Goal: Task Accomplishment & Management: Complete application form

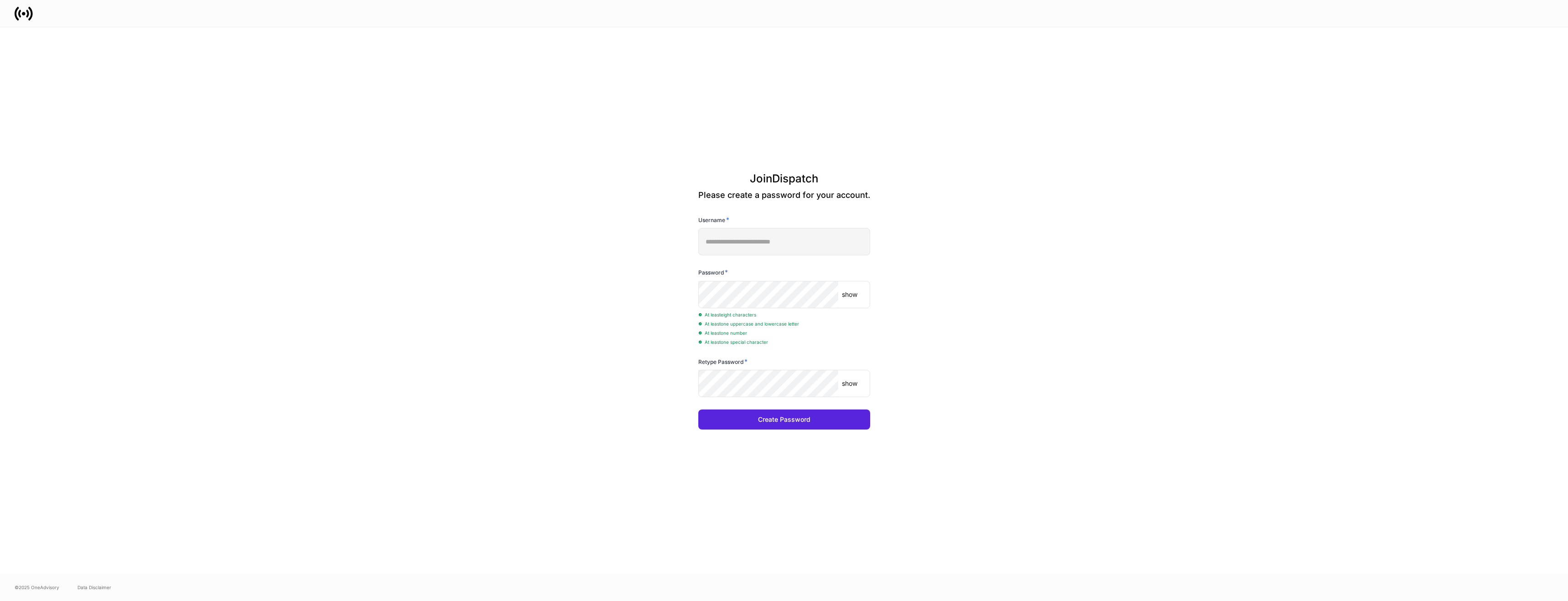
click at [704, 474] on div "**********" at bounding box center [784, 300] width 489 height 546
click at [755, 422] on button "Create Password" at bounding box center [784, 419] width 172 height 20
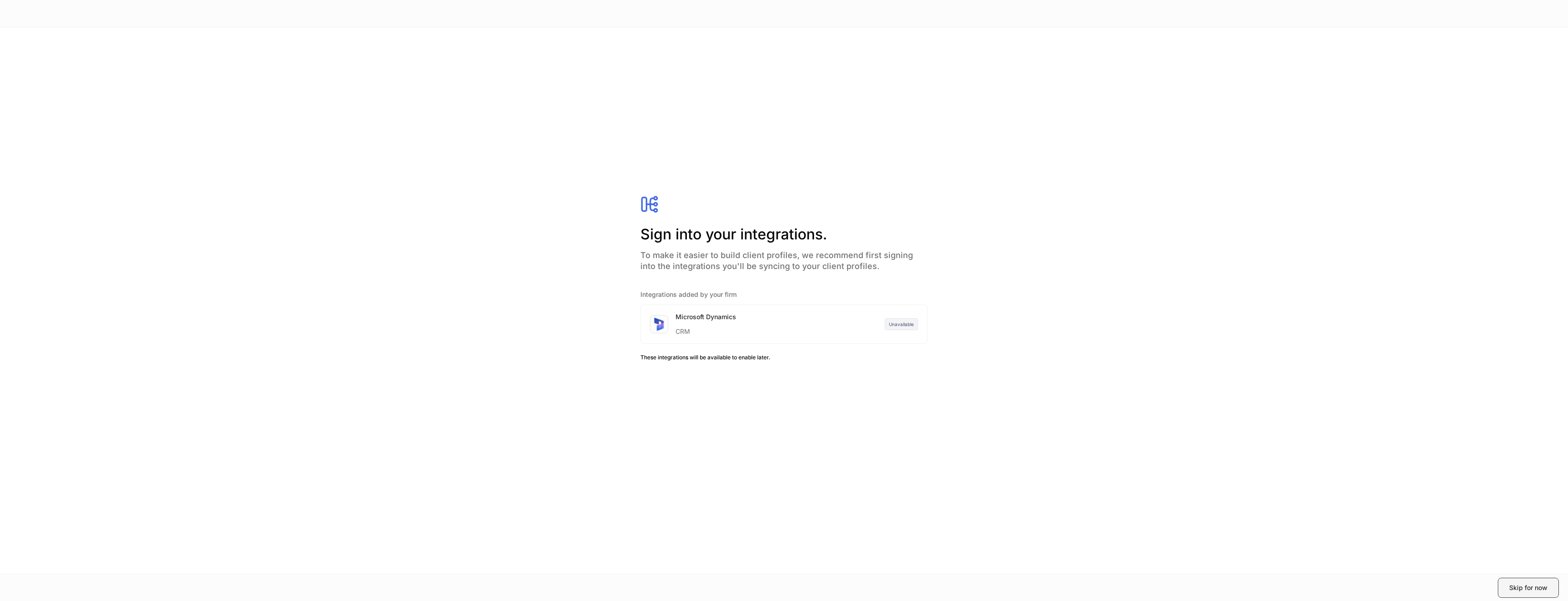
click at [1527, 592] on div "Skip for now" at bounding box center [1528, 588] width 38 height 9
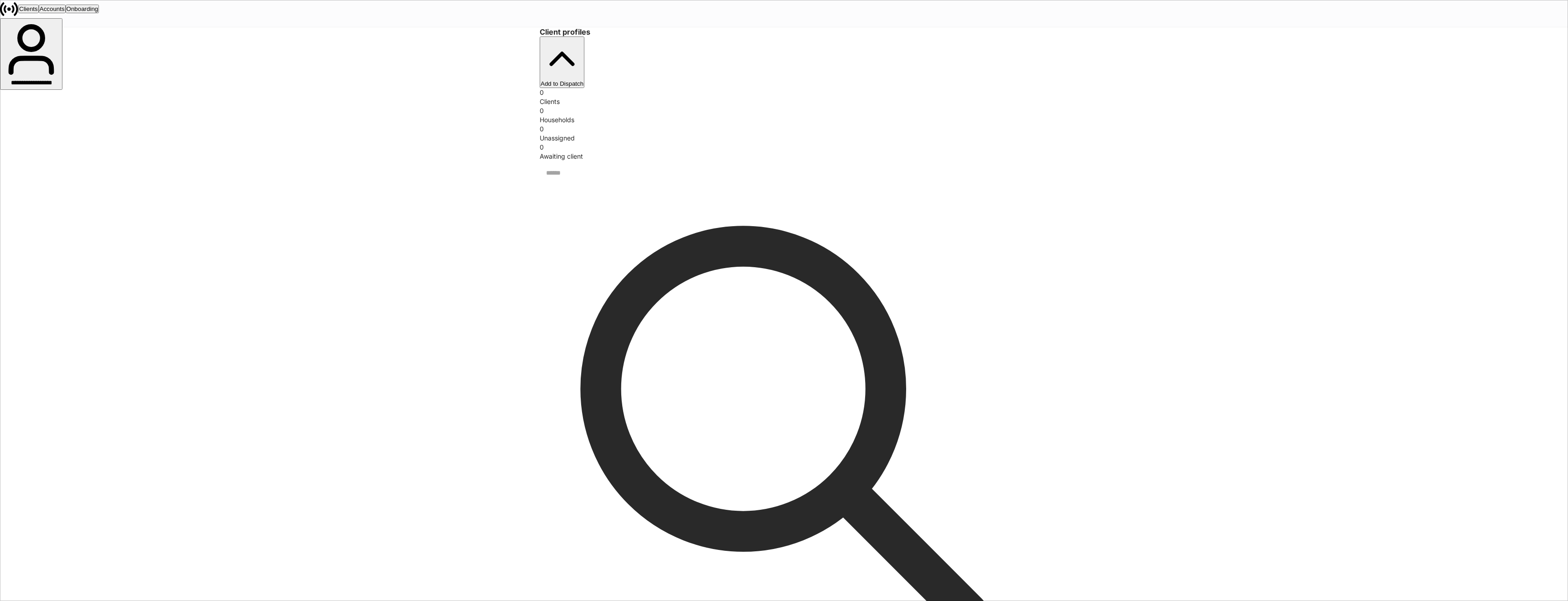
click at [584, 80] on div "Add to Dispatch" at bounding box center [562, 83] width 43 height 7
